Goal: Task Accomplishment & Management: Complete application form

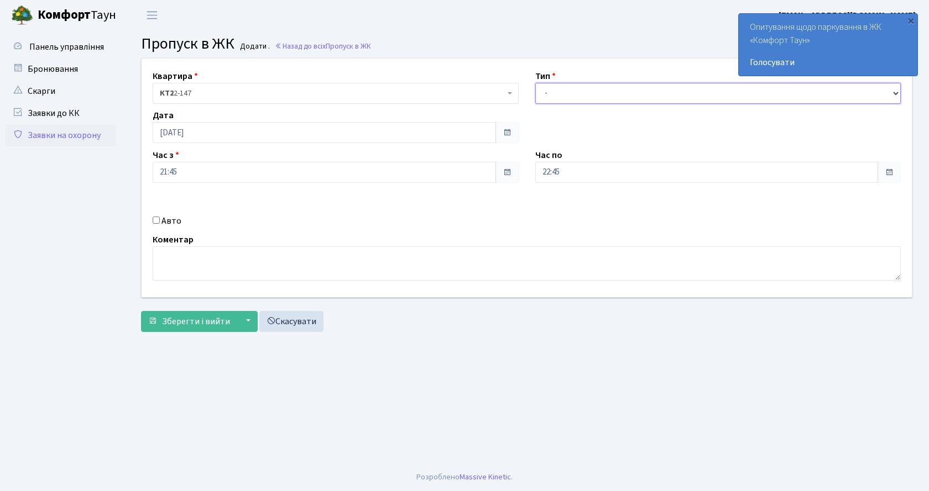
click at [580, 89] on select "- Доставка Таксі Гості Сервіс" at bounding box center [718, 93] width 366 height 21
select select "2"
click at [535, 83] on select "- Доставка Таксі Гості Сервіс" at bounding box center [718, 93] width 366 height 21
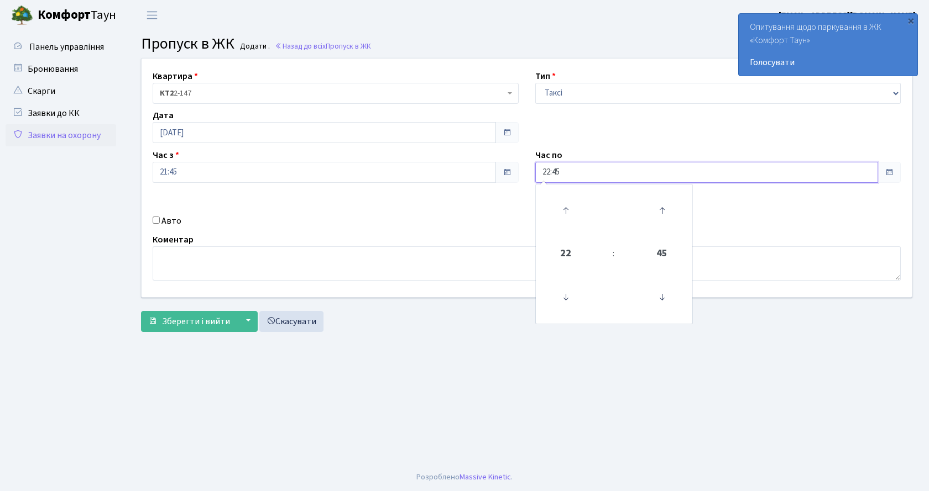
click at [572, 170] on input "22:45" at bounding box center [706, 172] width 343 height 21
click at [568, 255] on span "22" at bounding box center [566, 254] width 30 height 30
click at [672, 306] on td "23" at bounding box center [671, 314] width 38 height 23
click at [668, 250] on span "45" at bounding box center [662, 254] width 30 height 30
click at [558, 206] on td "00" at bounding box center [557, 206] width 38 height 38
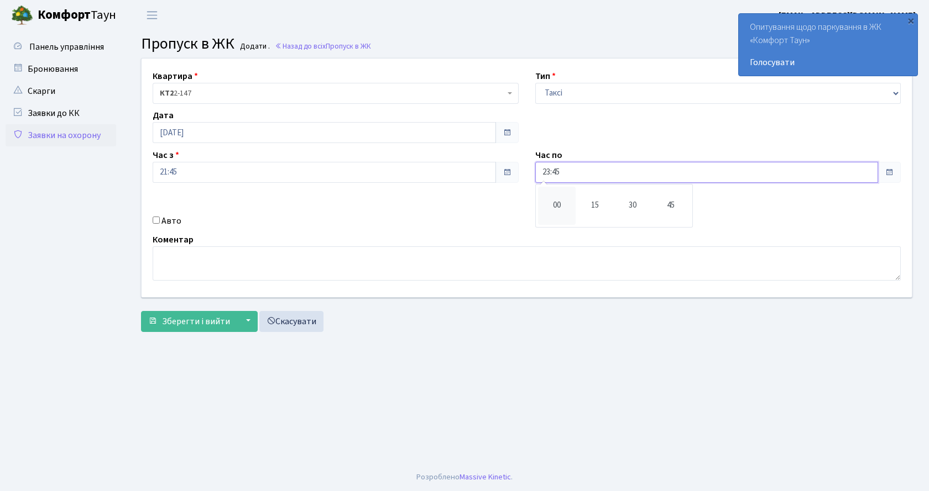
type input "23:00"
click at [445, 205] on div "Квартира <b>КТ2</b>&nbsp;&nbsp;&nbsp;2-147 КТ2 2-147 Тип - Доставка Таксі Гості…" at bounding box center [526, 178] width 787 height 239
click at [155, 223] on input "Авто" at bounding box center [156, 220] width 7 height 7
checkbox input "true"
paste input "AI9194YA"
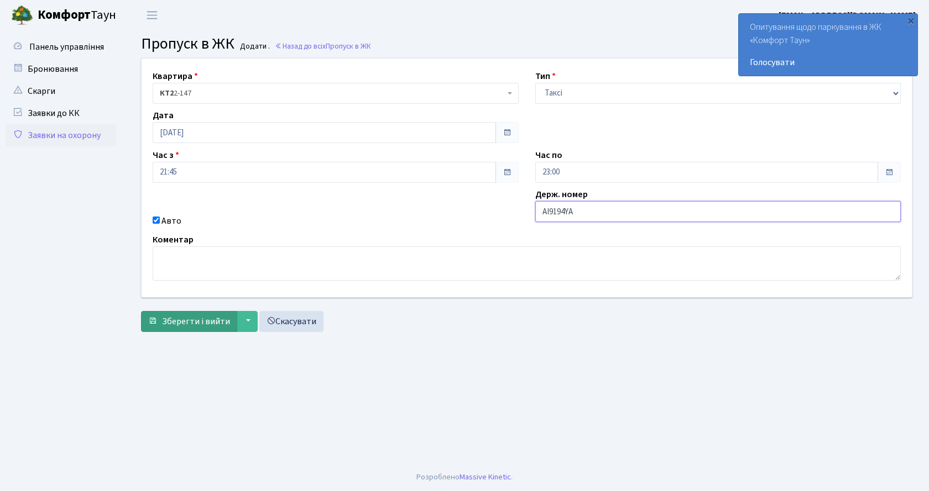
type input "AI9194YA"
click at [224, 319] on span "Зберегти і вийти" at bounding box center [196, 322] width 68 height 12
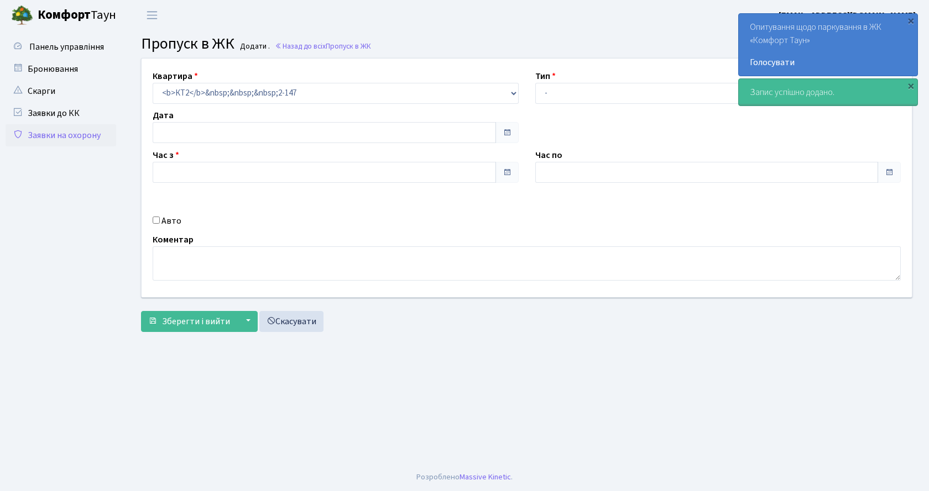
type input "[DATE]"
type input "22:30"
type input "23:45"
